Goal: Task Accomplishment & Management: Manage account settings

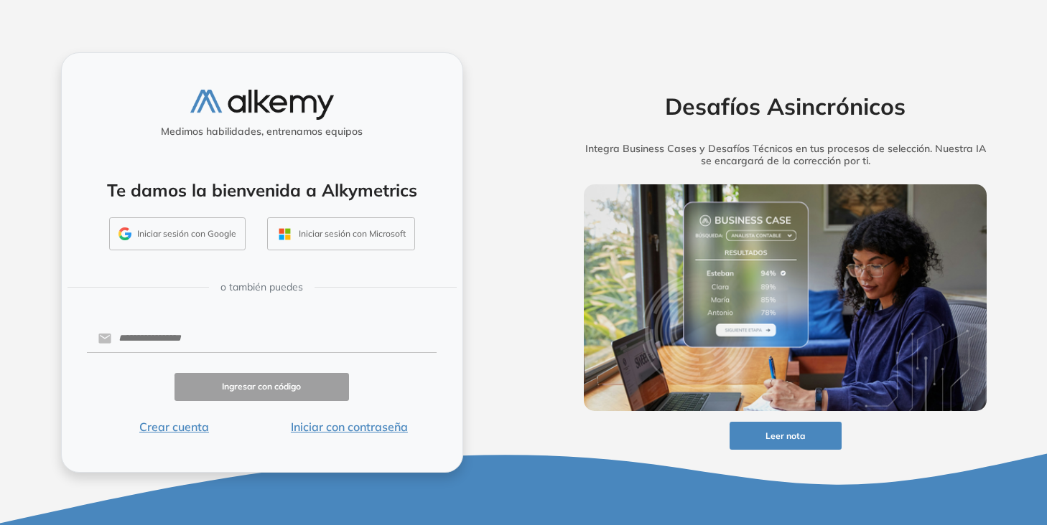
click at [221, 235] on button "Iniciar sesión con Google" at bounding box center [177, 234] width 136 height 33
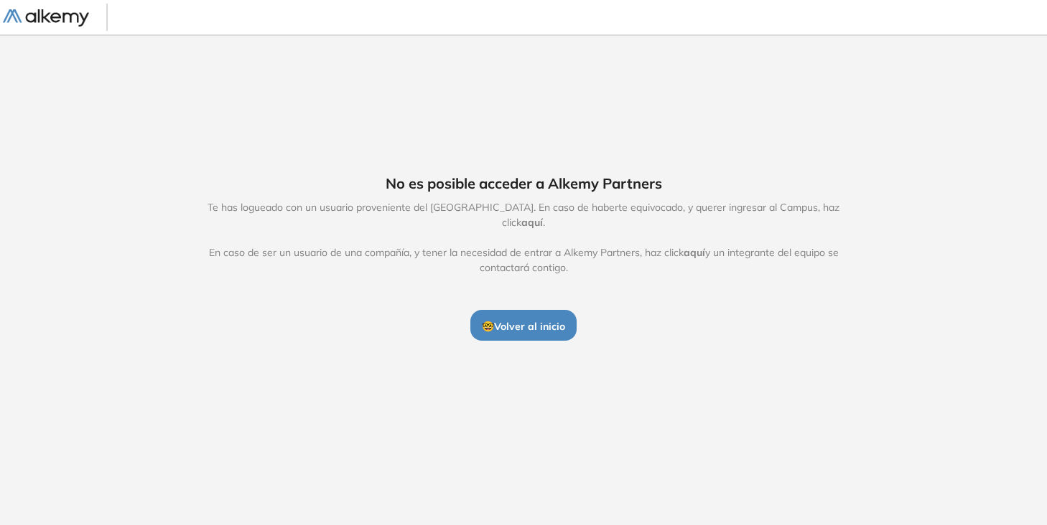
click at [511, 325] on button "🤓 Volver al inicio" at bounding box center [523, 325] width 106 height 30
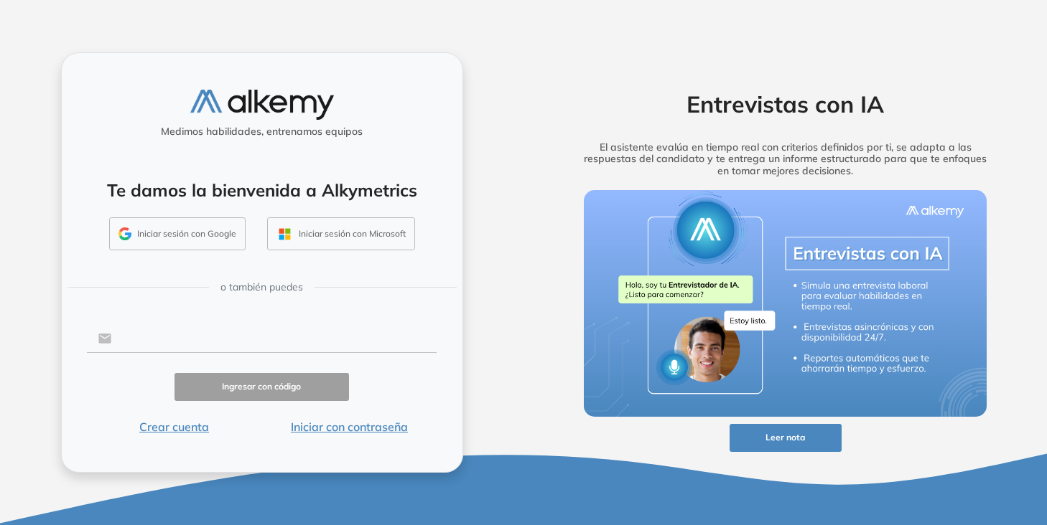
click at [270, 330] on input "text" at bounding box center [273, 338] width 325 height 27
type input "**********"
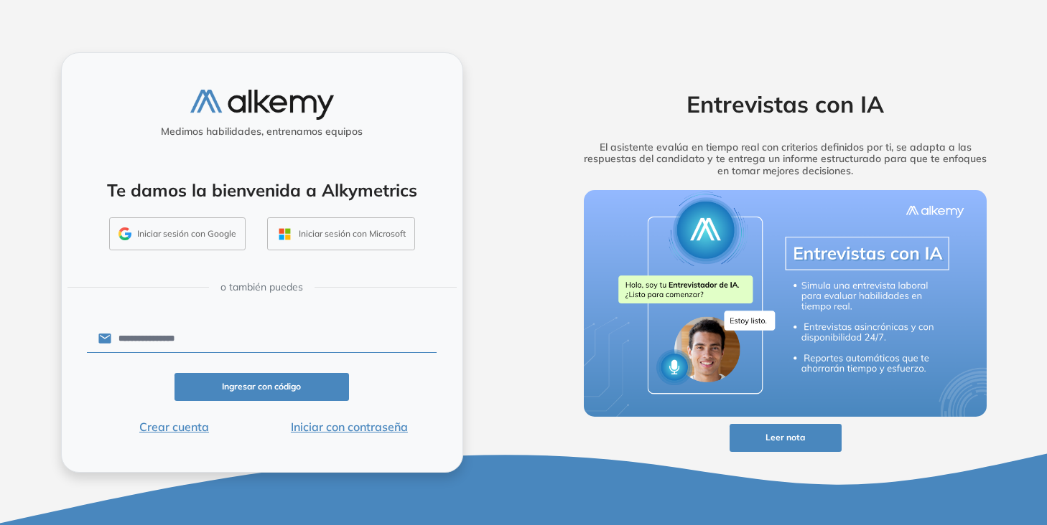
click at [251, 385] on button "Ingresar con código" at bounding box center [261, 387] width 175 height 28
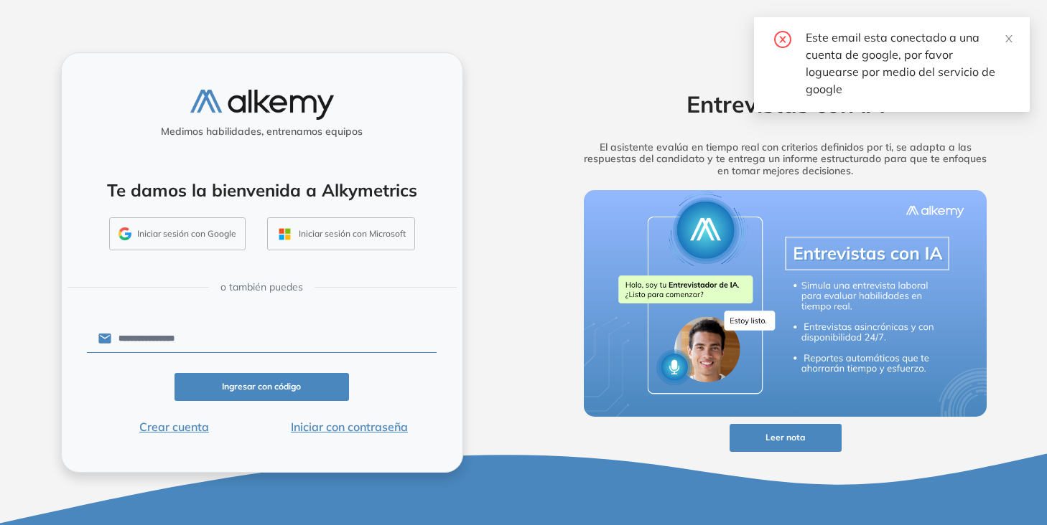
click at [231, 235] on button "Iniciar sesión con Google" at bounding box center [177, 234] width 136 height 33
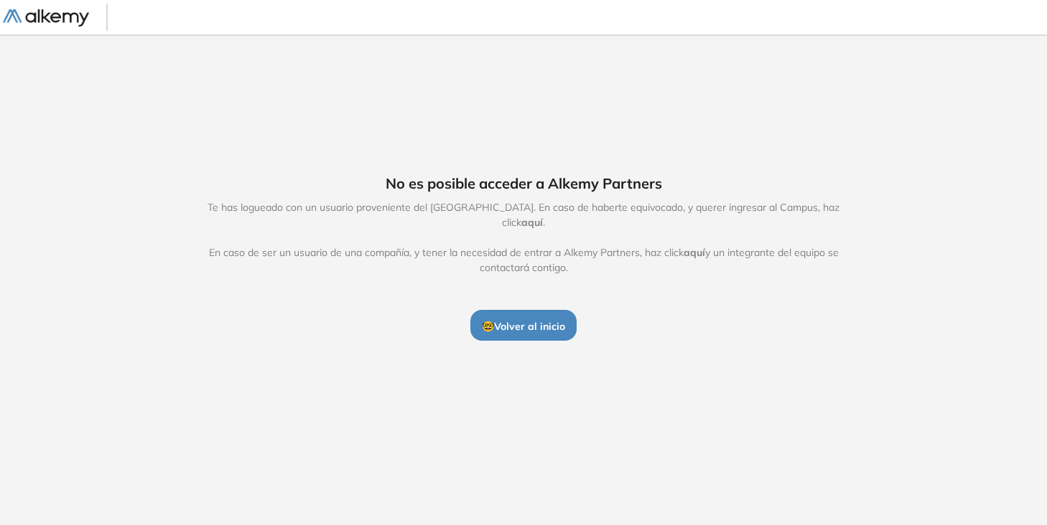
click at [696, 246] on span "aquí" at bounding box center [694, 252] width 22 height 13
